Goal: Information Seeking & Learning: Understand process/instructions

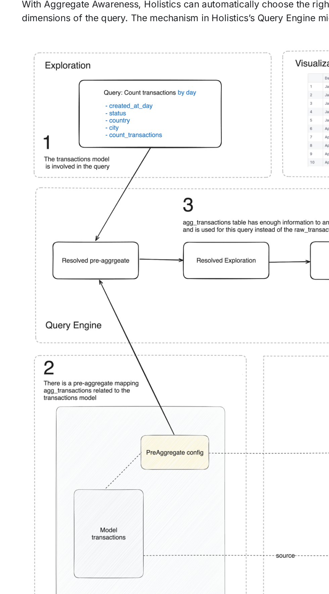
scroll to position [3103, 0]
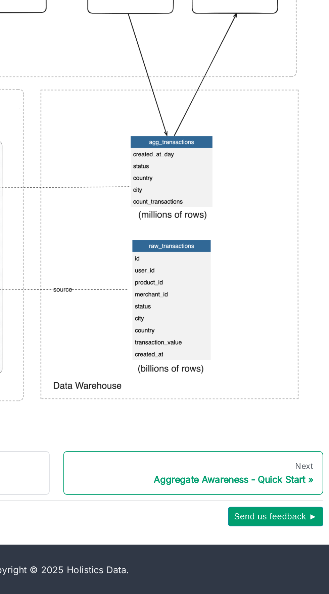
click at [306, 528] on div "Aggregate Awareness - Quick Start" at bounding box center [244, 526] width 141 height 7
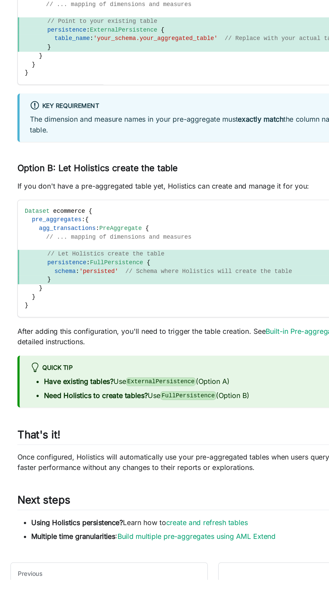
scroll to position [356, 0]
